Goal: Transaction & Acquisition: Book appointment/travel/reservation

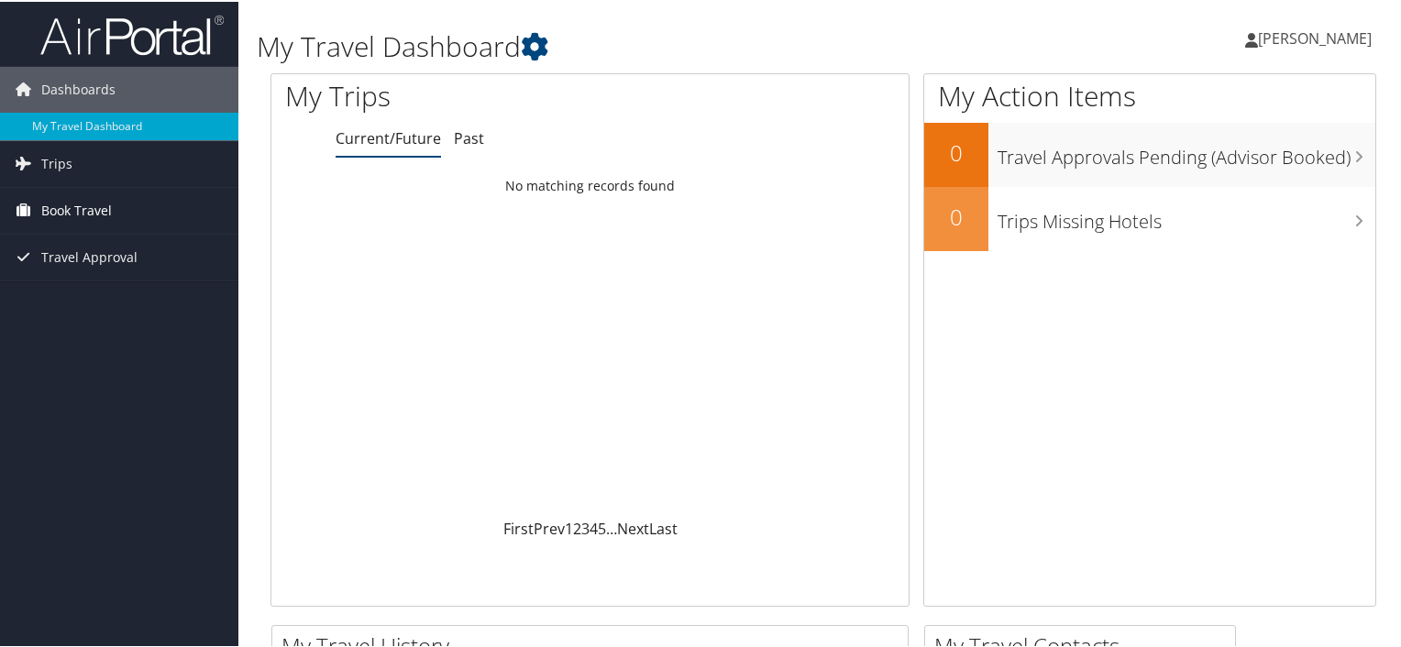
click at [70, 206] on span "Book Travel" at bounding box center [76, 209] width 71 height 46
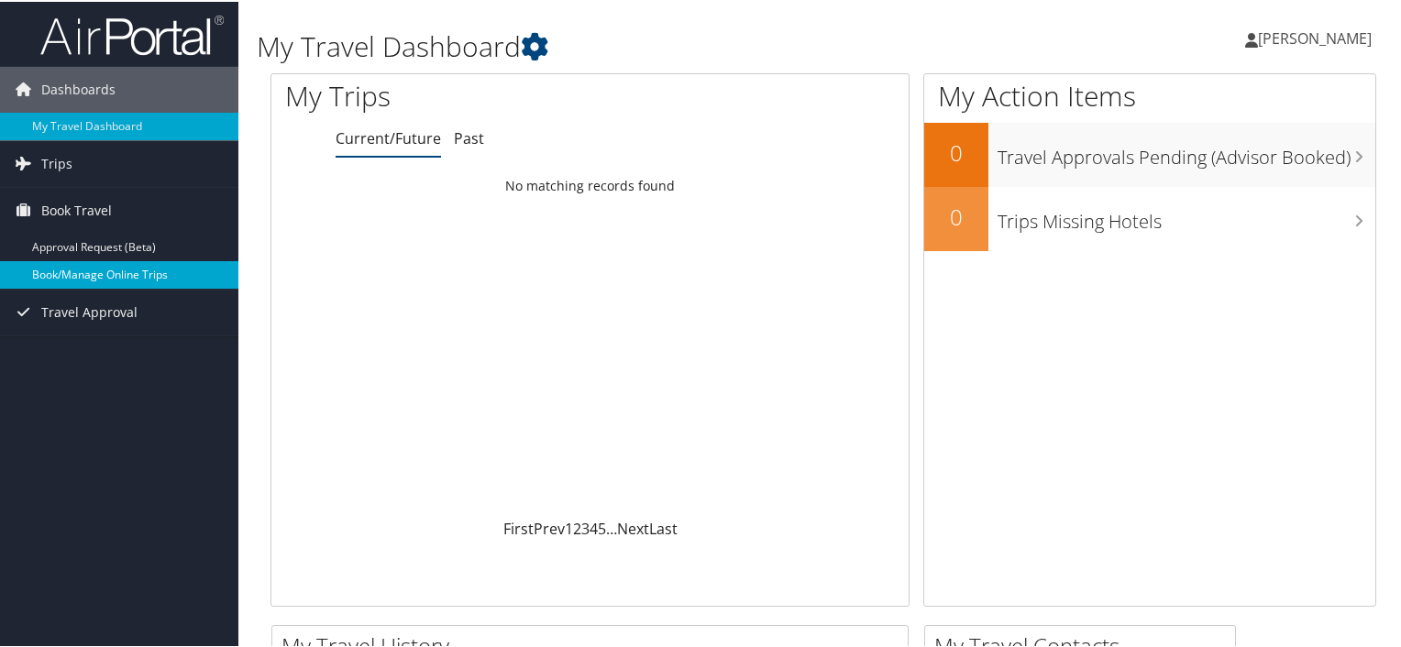
click at [85, 273] on link "Book/Manage Online Trips" at bounding box center [119, 273] width 238 height 28
